Goal: Task Accomplishment & Management: Manage account settings

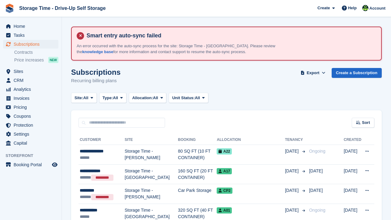
scroll to position [12, 0]
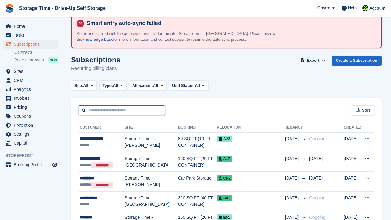
click at [124, 110] on input "text" at bounding box center [121, 110] width 87 height 10
type input "******"
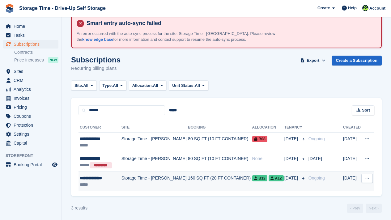
click at [162, 178] on td "Storage Time - [PERSON_NAME]" at bounding box center [154, 181] width 66 height 19
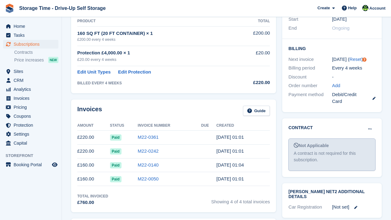
scroll to position [185, 0]
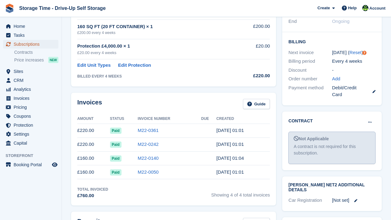
click at [46, 45] on span "Subscriptions" at bounding box center [32, 44] width 37 height 9
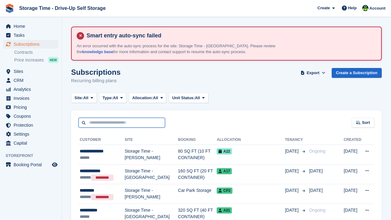
click at [124, 125] on input "text" at bounding box center [121, 123] width 87 height 10
type input "******"
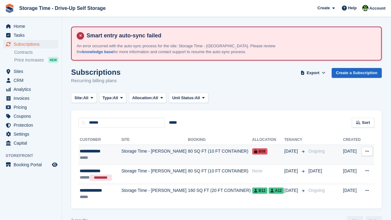
click at [208, 154] on td "80 SQ FT (10 FT CONTAINER)" at bounding box center [220, 155] width 64 height 20
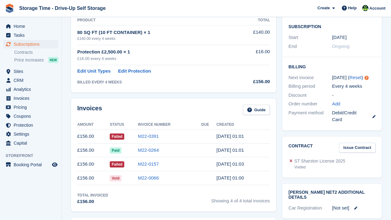
scroll to position [161, 0]
click at [36, 44] on span "Subscriptions" at bounding box center [32, 44] width 37 height 9
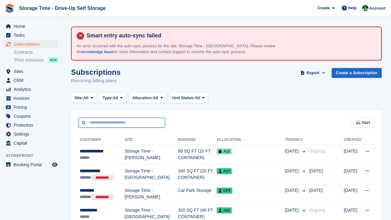
click at [116, 122] on input "text" at bounding box center [121, 123] width 87 height 10
type input "******"
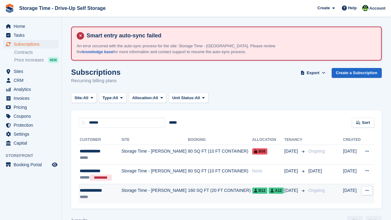
click at [143, 195] on td "Storage Time - Sharston" at bounding box center [154, 193] width 66 height 19
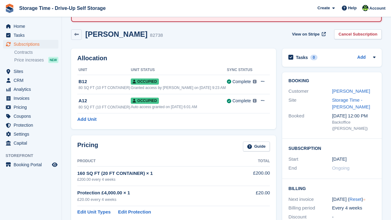
scroll to position [37, 0]
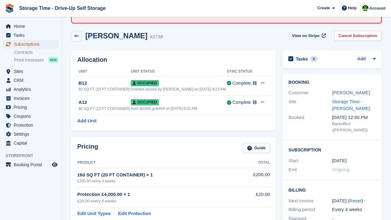
click at [32, 44] on span "Subscriptions" at bounding box center [32, 44] width 37 height 9
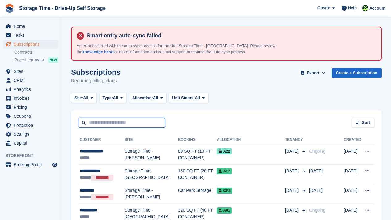
click at [102, 121] on input "text" at bounding box center [121, 123] width 87 height 10
type input "*****"
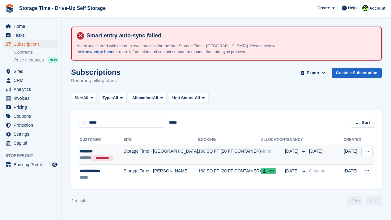
click at [142, 154] on td "Storage Time - [GEOGRAPHIC_DATA]" at bounding box center [160, 155] width 75 height 20
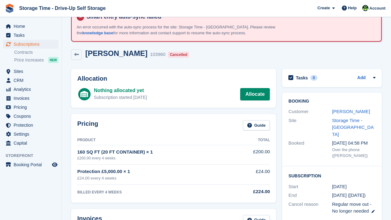
scroll to position [12, 0]
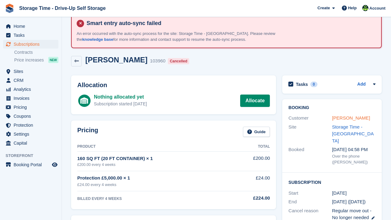
click at [341, 118] on link "[PERSON_NAME]" at bounding box center [351, 117] width 38 height 5
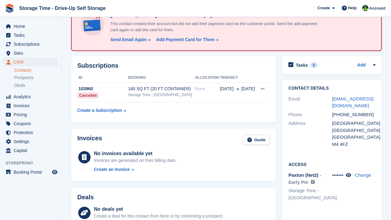
scroll to position [99, 0]
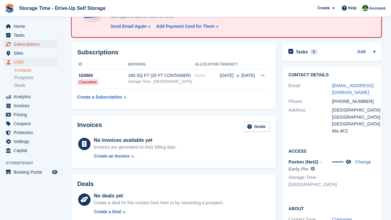
click at [38, 44] on span "Subscriptions" at bounding box center [32, 44] width 37 height 9
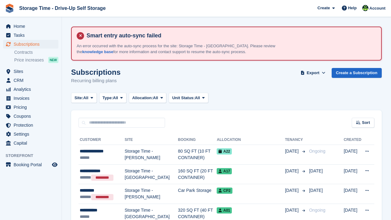
click at [200, 143] on th "Booking" at bounding box center [197, 140] width 39 height 10
click at [148, 77] on div "Subscriptions Recurring billing plans Export Export Subscriptions Export a CSV …" at bounding box center [226, 80] width 311 height 24
